Goal: Navigation & Orientation: Find specific page/section

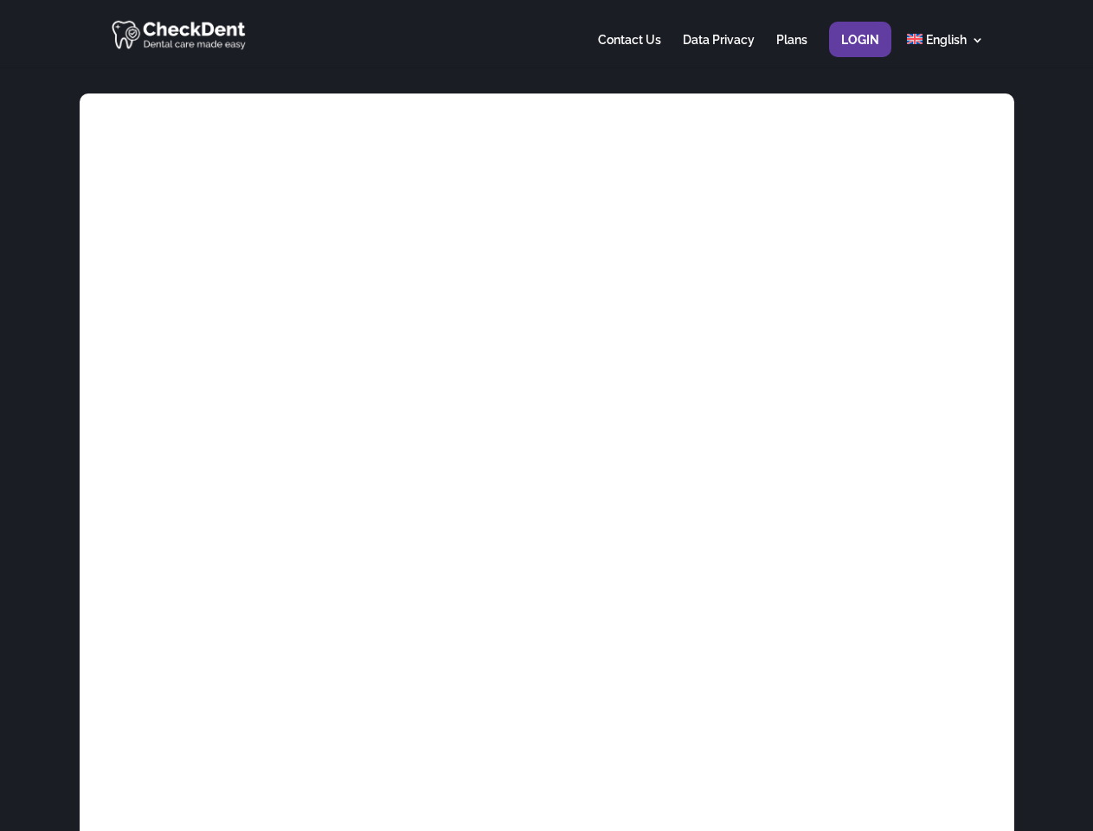
click at [546, 34] on div at bounding box center [546, 33] width 874 height 67
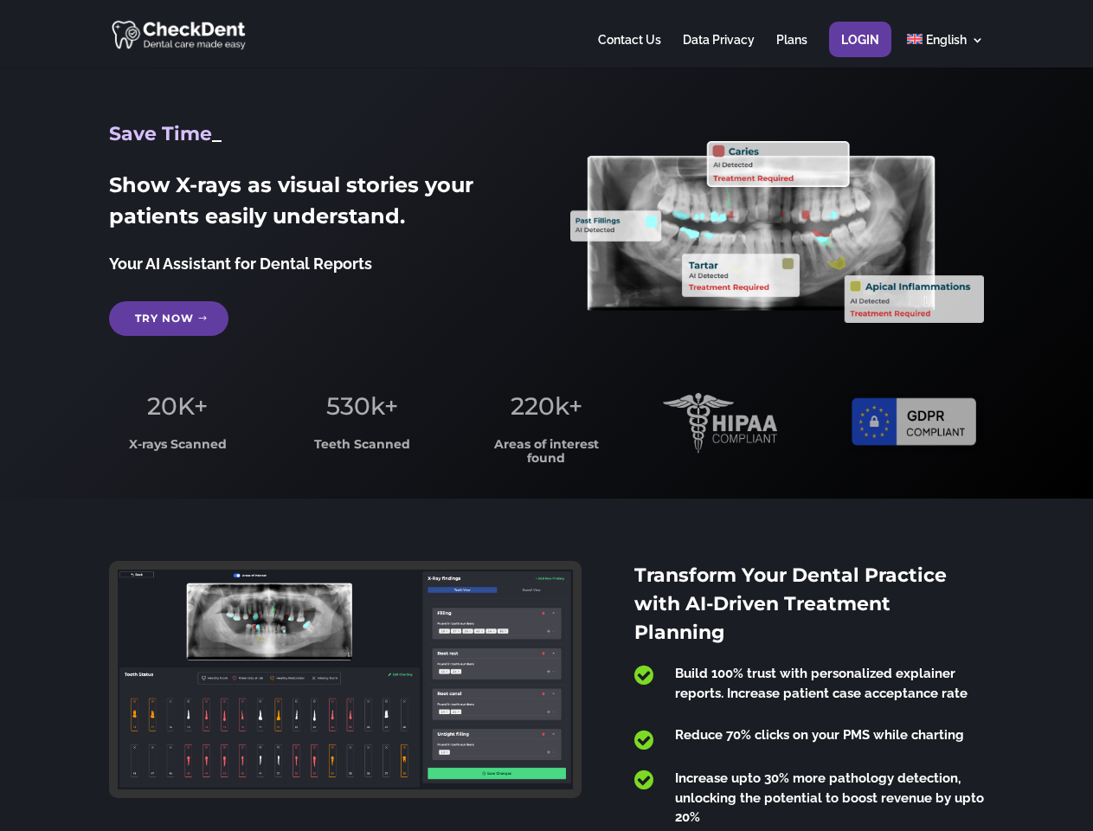
click at [546, 415] on span "220k+" at bounding box center [546, 405] width 72 height 29
click at [546, 34] on div at bounding box center [546, 33] width 874 height 67
